Goal: Find specific page/section: Find specific page/section

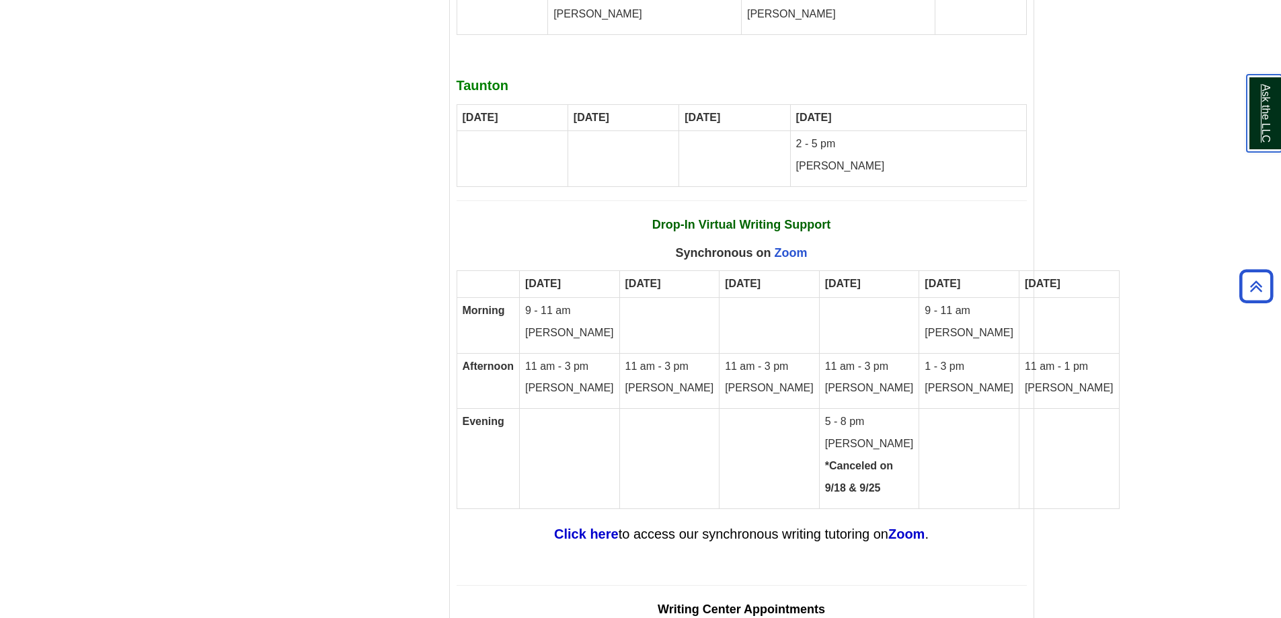
scroll to position [7755, 0]
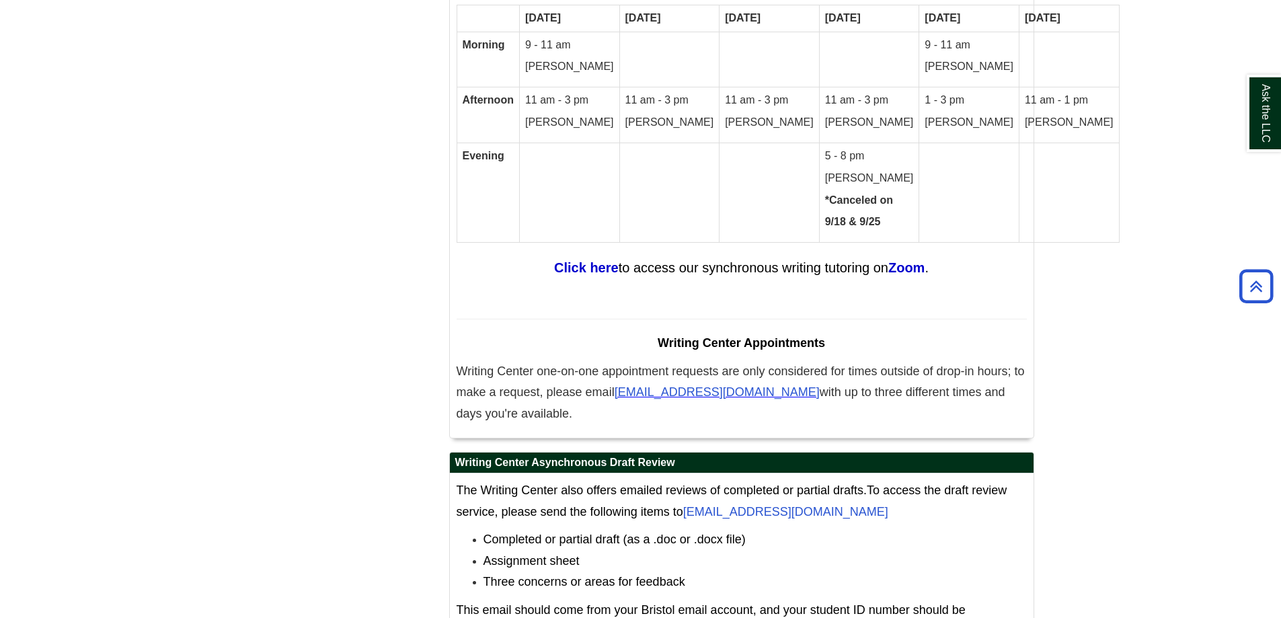
scroll to position [7643, 0]
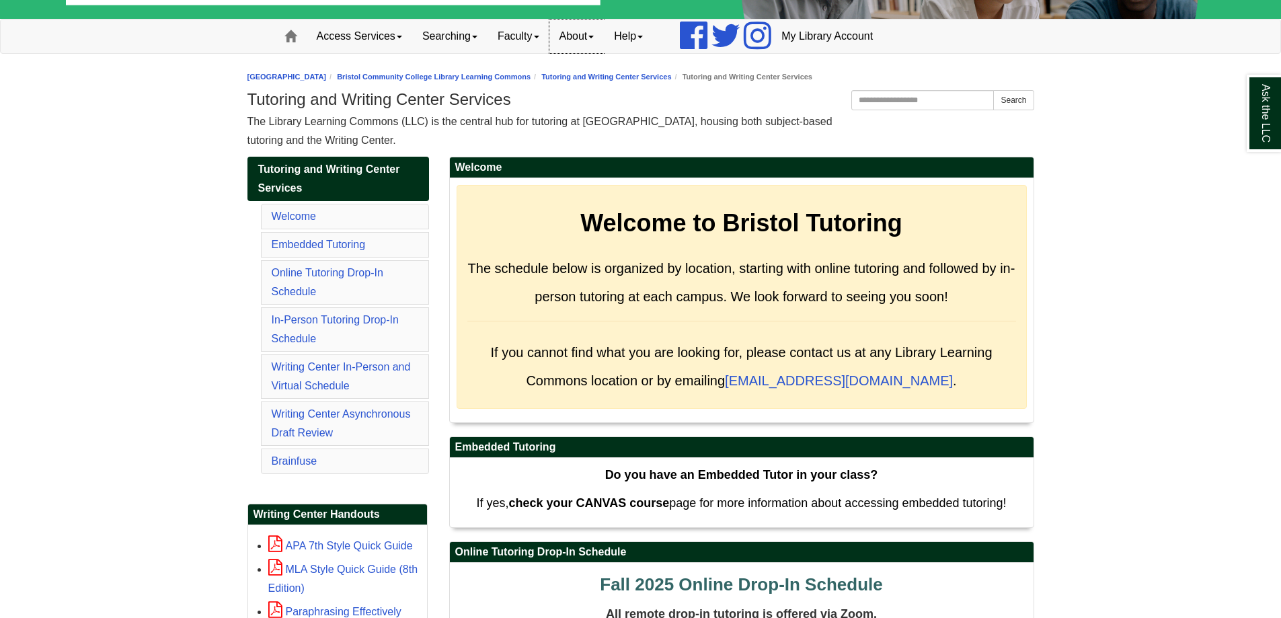
scroll to position [67, 0]
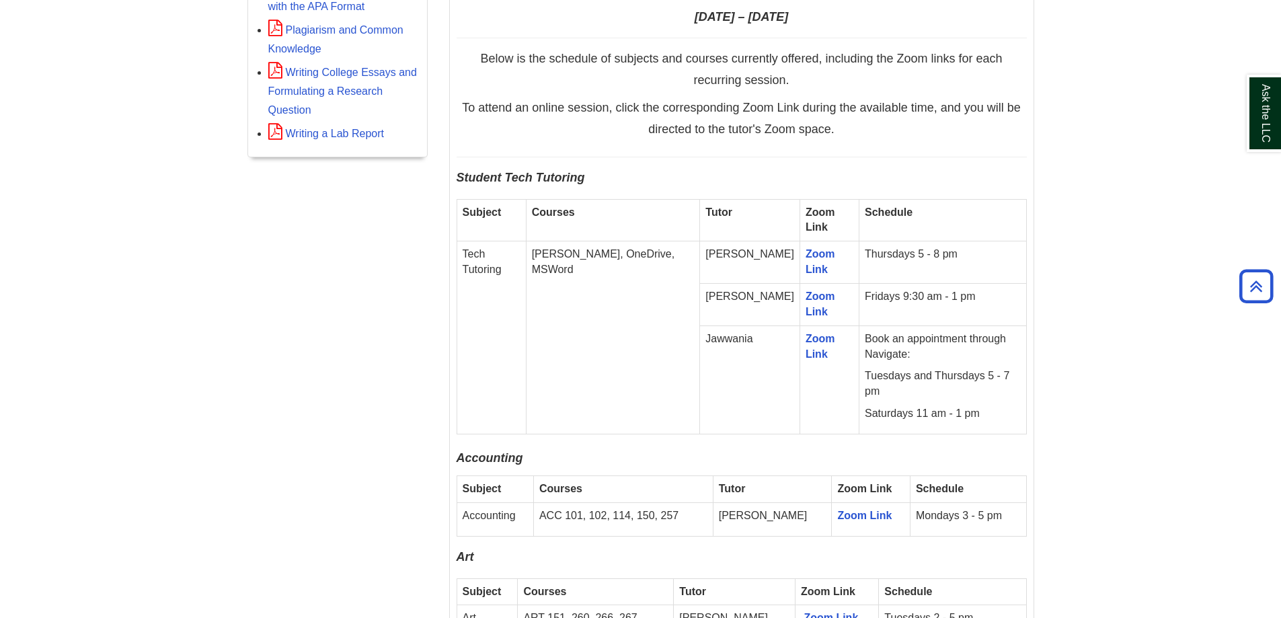
scroll to position [807, 0]
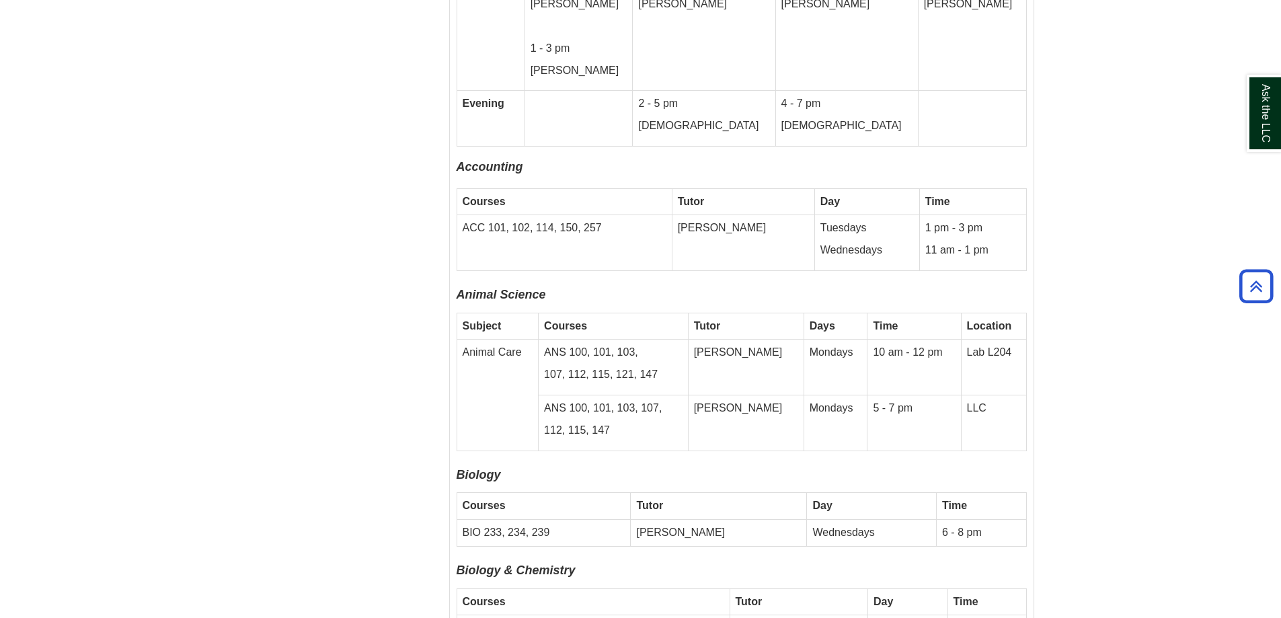
scroll to position [2691, 0]
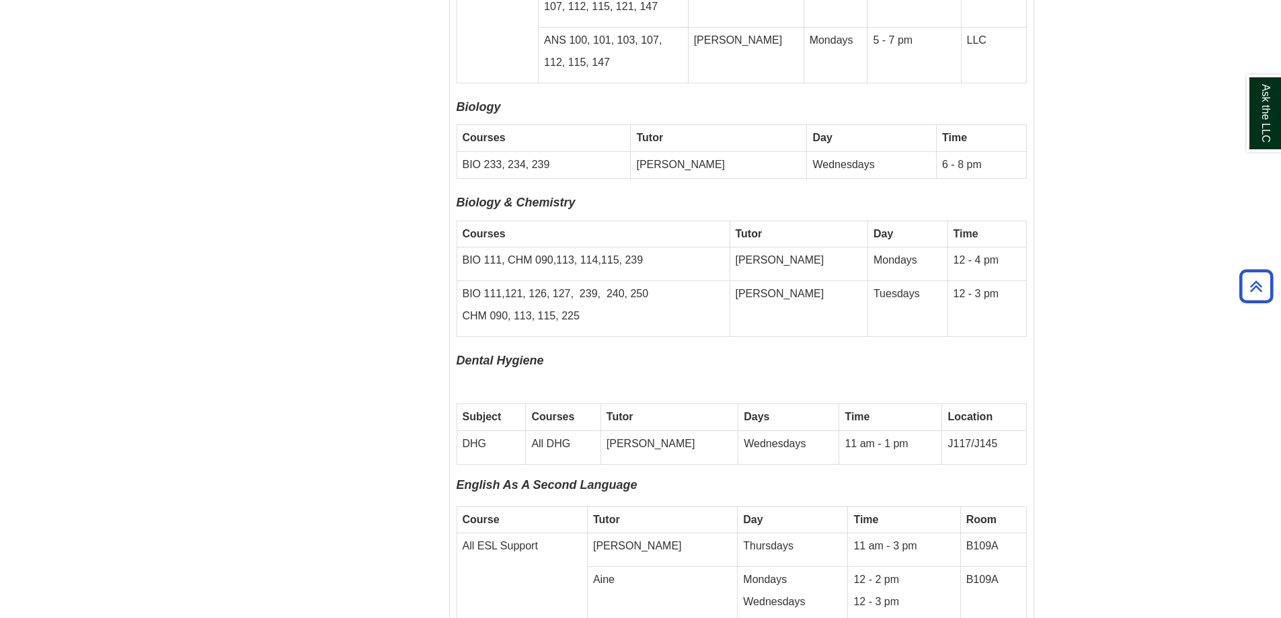
scroll to position [3498, 0]
